Goal: Book appointment/travel/reservation

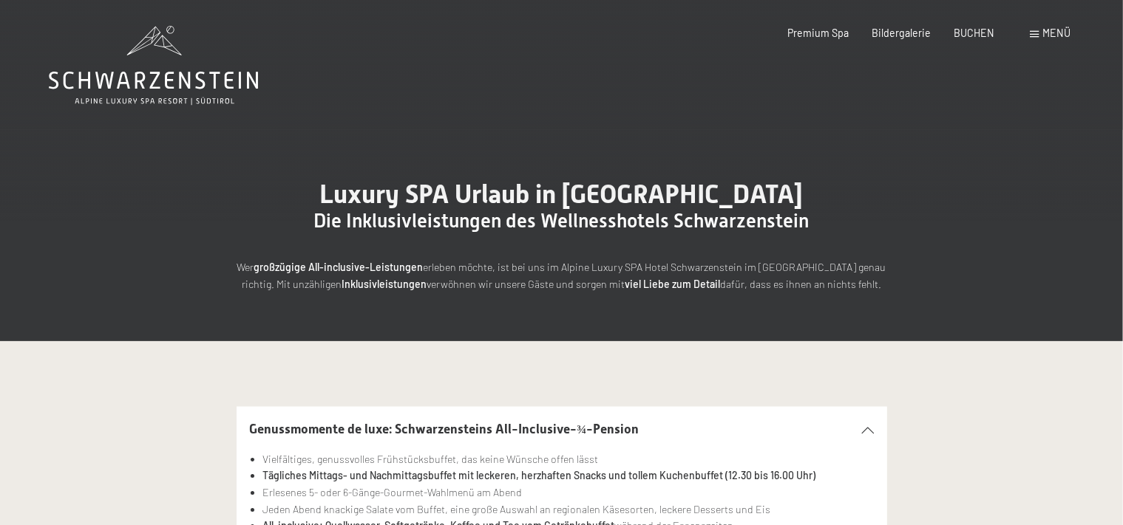
click at [1044, 31] on span "Menü" at bounding box center [1057, 33] width 28 height 13
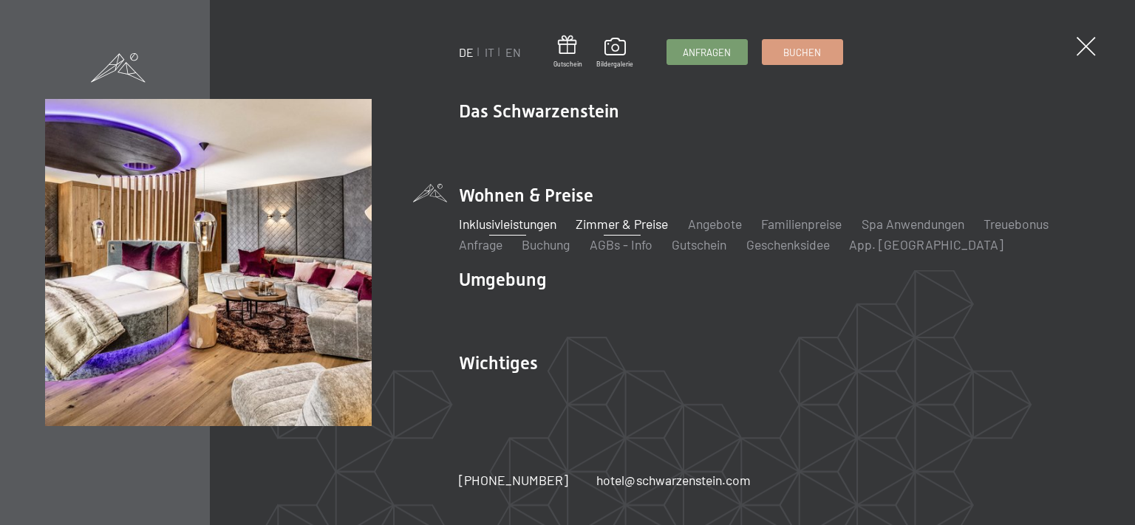
click at [638, 231] on link "Zimmer & Preise" at bounding box center [622, 224] width 92 height 16
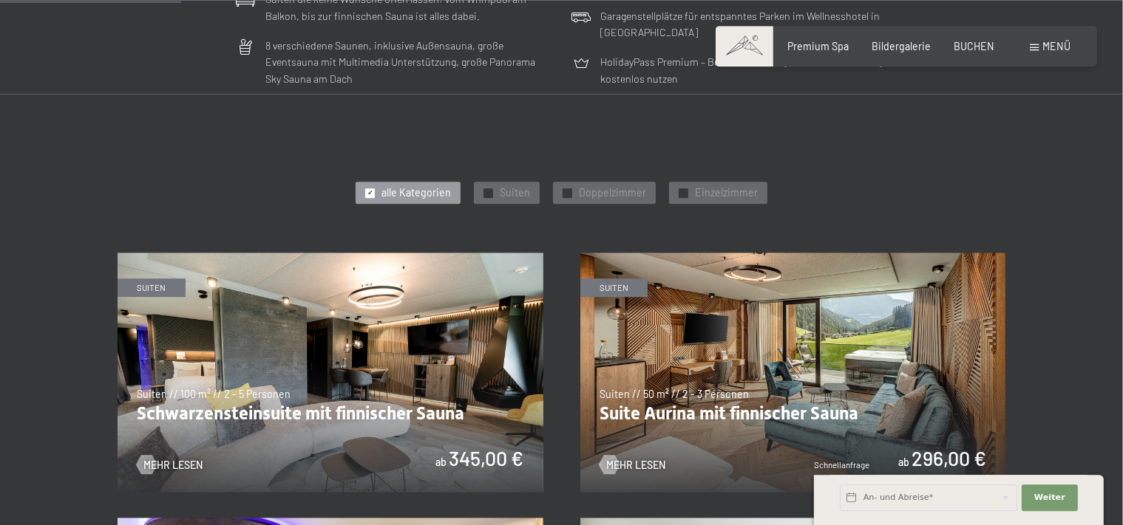
scroll to position [702, 0]
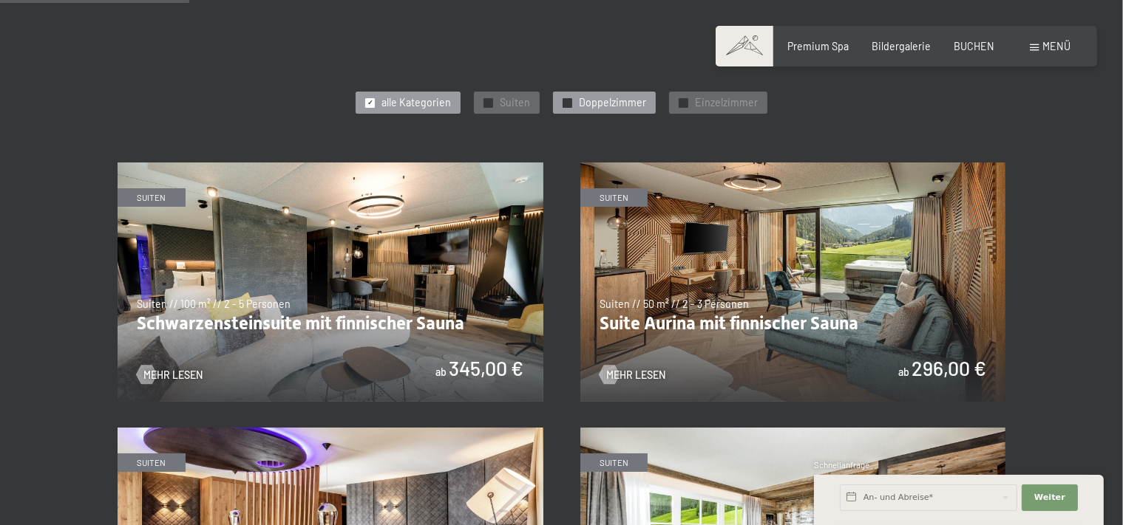
click at [621, 100] on span "Doppelzimmer" at bounding box center [612, 102] width 67 height 15
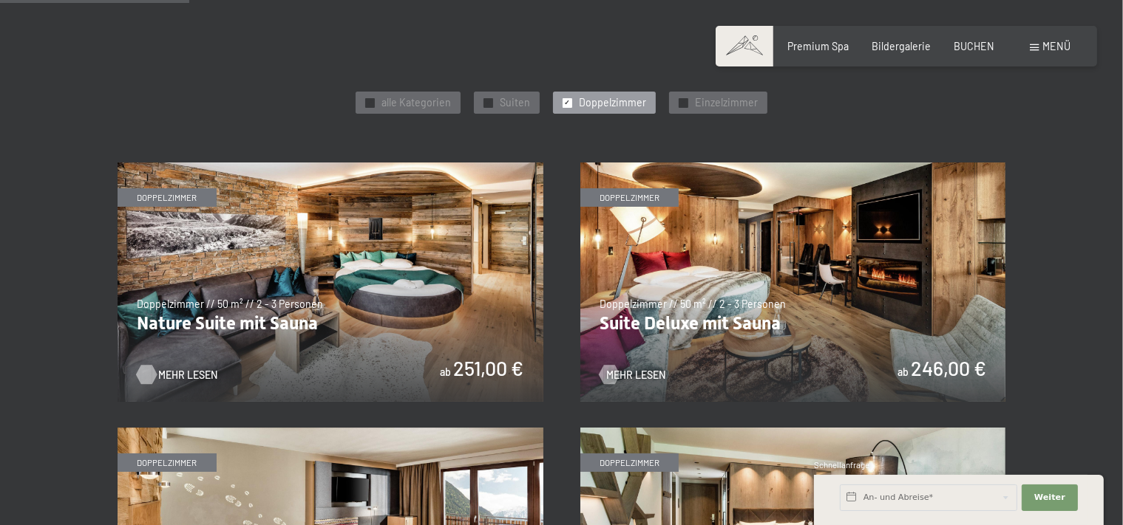
click at [191, 373] on span "Mehr Lesen" at bounding box center [187, 375] width 59 height 15
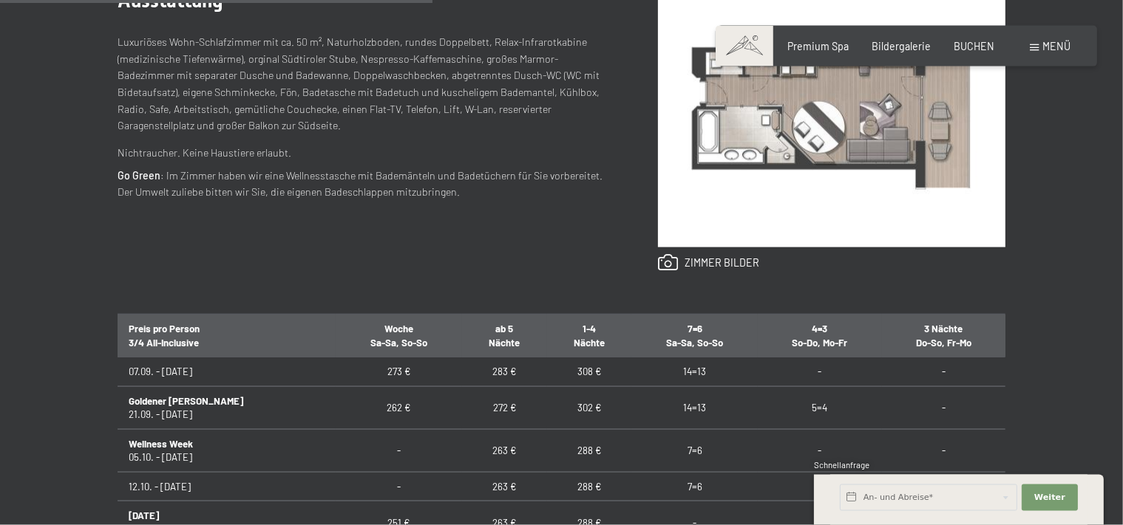
scroll to position [702, 0]
